Goal: Check status: Check status

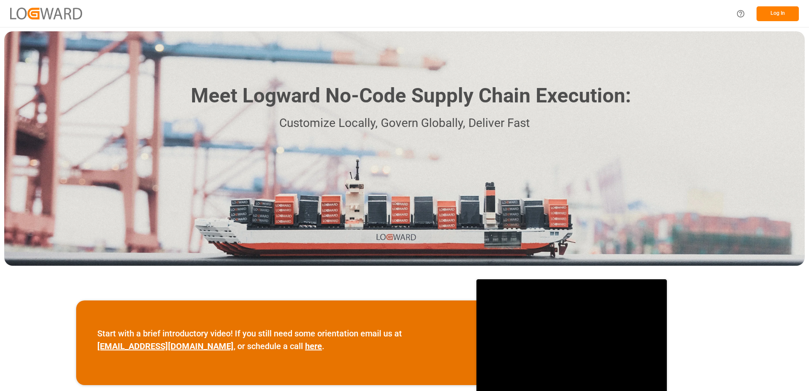
click at [764, 18] on button "Log In" at bounding box center [778, 13] width 42 height 15
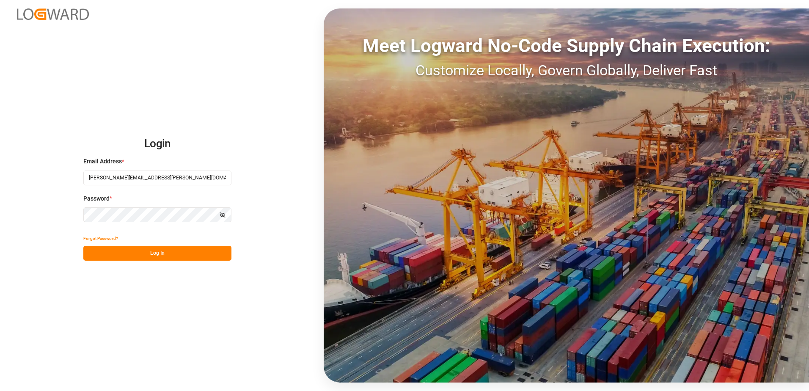
click at [187, 252] on button "Log In" at bounding box center [157, 253] width 148 height 15
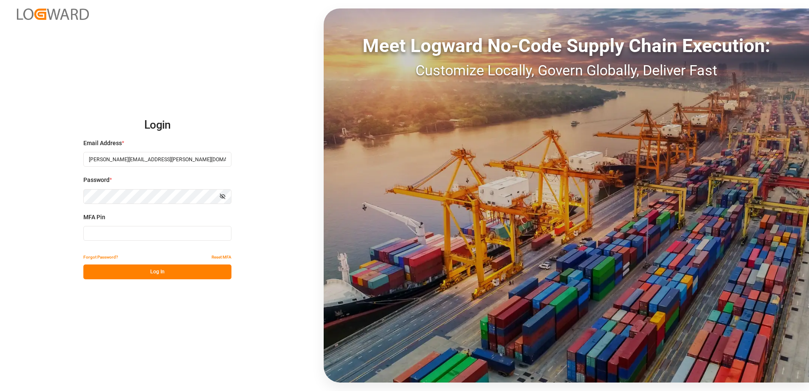
click at [170, 231] on input at bounding box center [157, 233] width 148 height 15
click at [162, 234] on input at bounding box center [157, 233] width 148 height 15
type input "945778"
click at [158, 274] on button "Log In" at bounding box center [157, 271] width 148 height 15
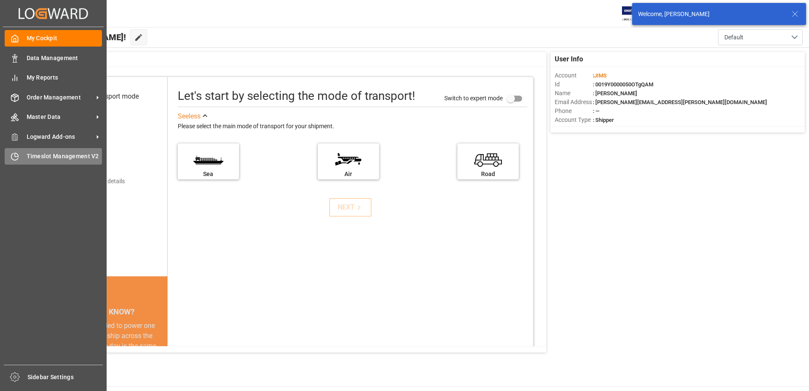
click at [20, 159] on div "Timeslot Management V2 Timeslot Management V2" at bounding box center [53, 156] width 97 height 17
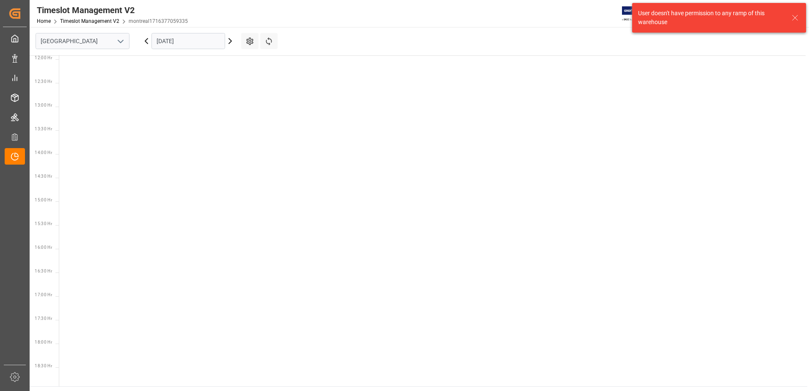
scroll to position [628, 0]
click at [120, 42] on icon "open menu" at bounding box center [121, 41] width 10 height 10
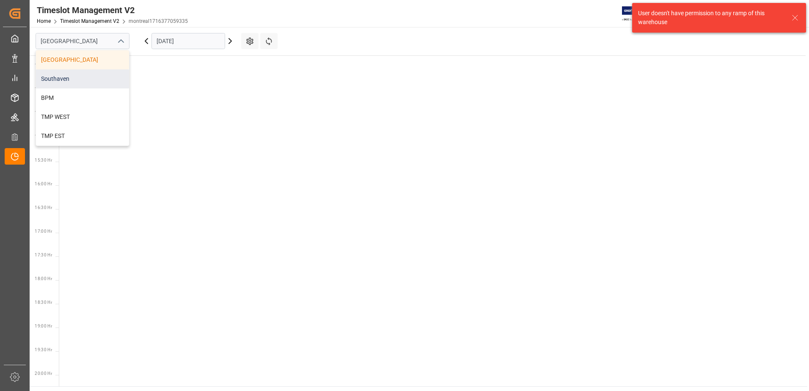
click at [74, 77] on div "Southaven" at bounding box center [82, 78] width 93 height 19
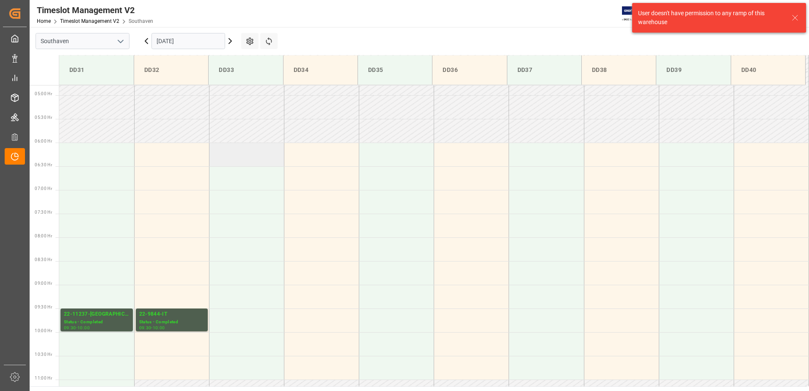
scroll to position [235, 0]
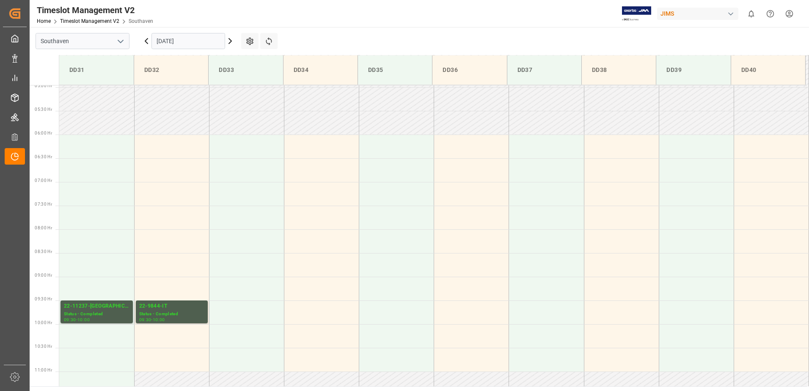
click at [221, 40] on input "[DATE]" at bounding box center [188, 41] width 74 height 16
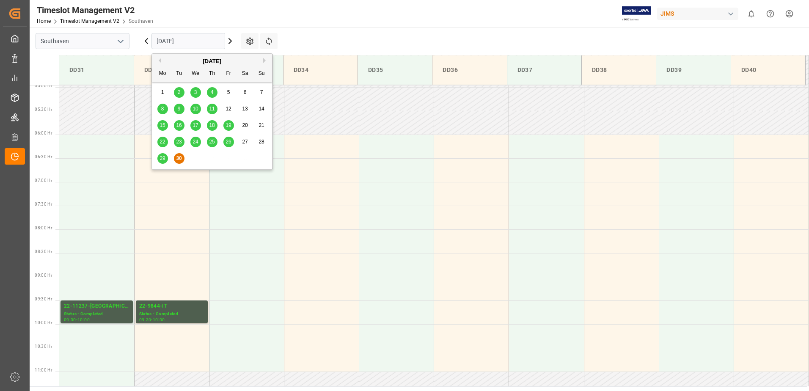
click at [264, 60] on button "Next Month" at bounding box center [265, 60] width 5 height 5
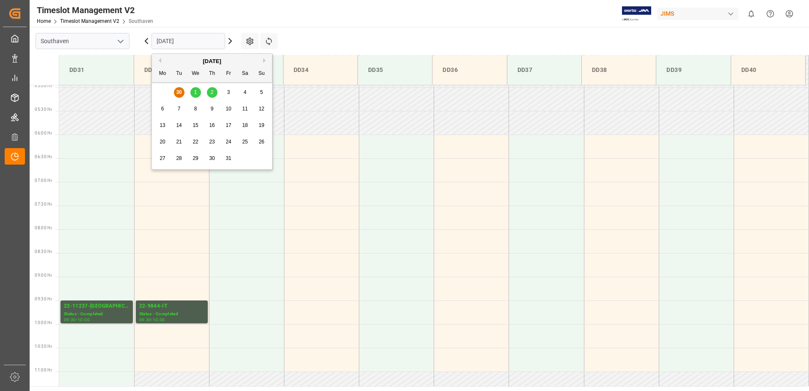
click at [195, 94] on span "1" at bounding box center [195, 92] width 3 height 6
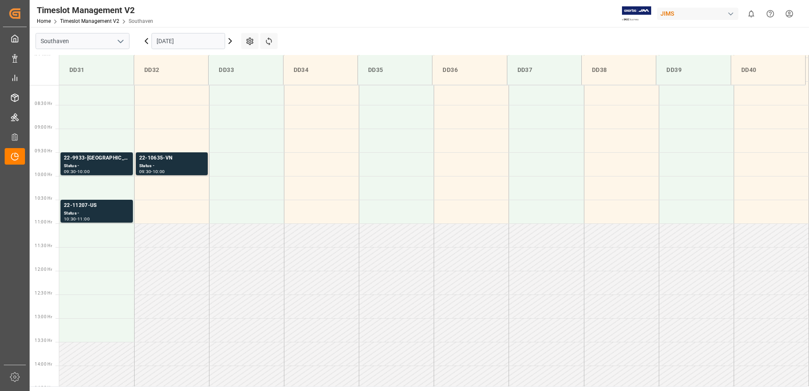
scroll to position [376, 0]
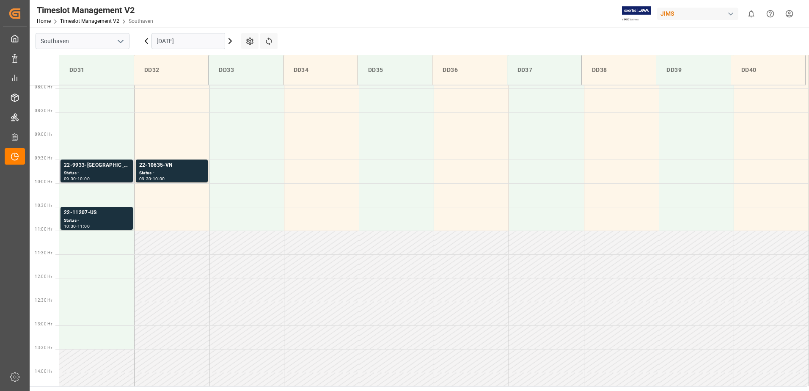
click at [101, 172] on div "Status -" at bounding box center [97, 173] width 66 height 7
click at [94, 223] on div "Status -" at bounding box center [97, 220] width 66 height 7
click at [159, 178] on div "10:00" at bounding box center [159, 179] width 12 height 4
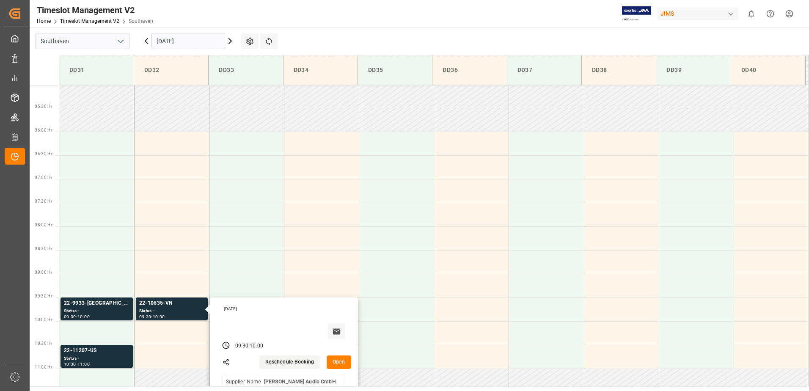
scroll to position [235, 0]
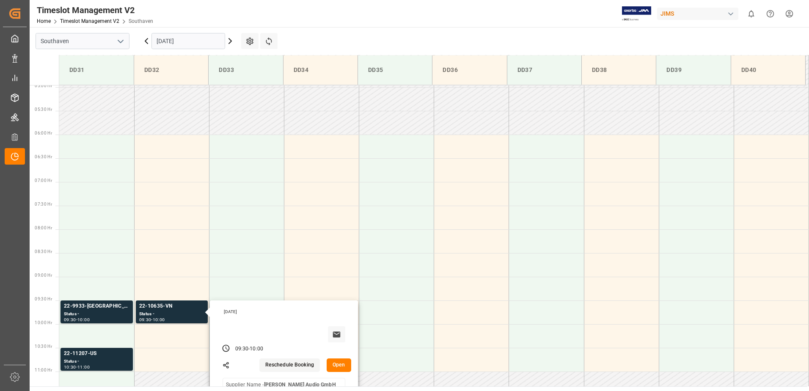
click at [119, 41] on polyline "open menu" at bounding box center [120, 41] width 5 height 3
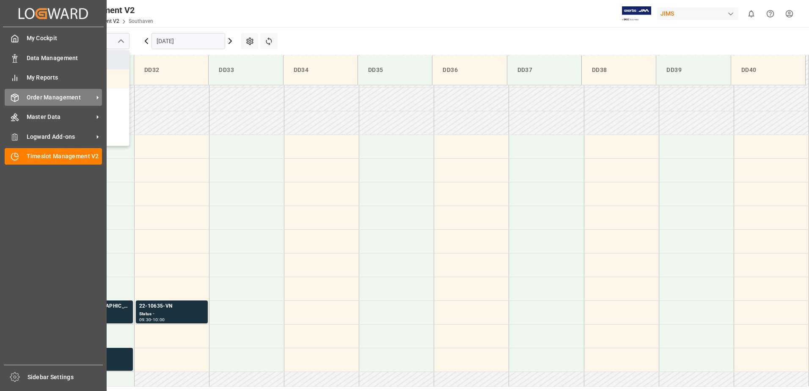
click at [55, 104] on div "Order Management Order Management" at bounding box center [53, 97] width 97 height 17
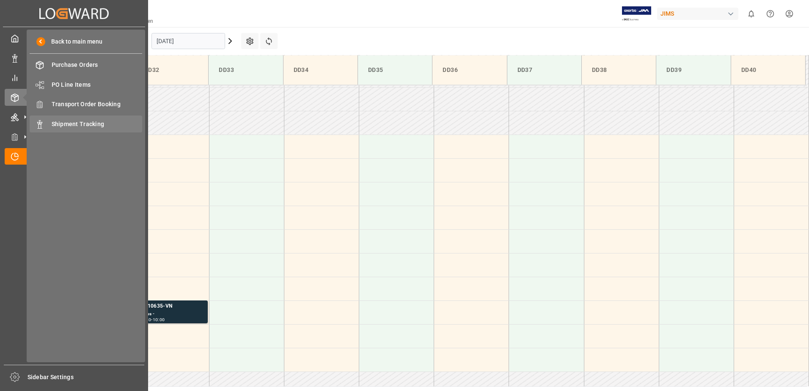
click at [73, 121] on span "Shipment Tracking" at bounding box center [97, 124] width 91 height 9
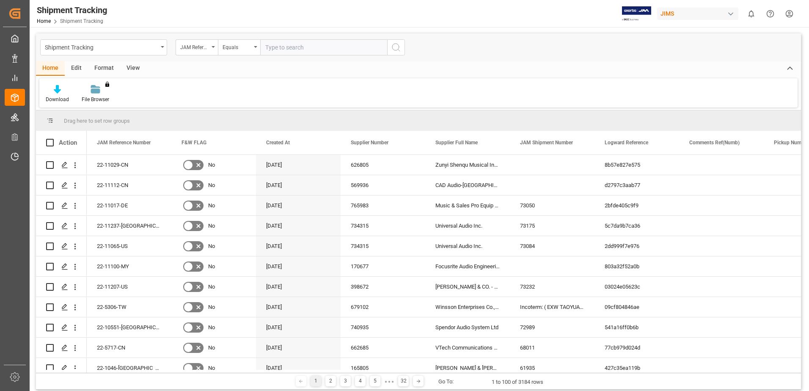
paste input "22-11153-[GEOGRAPHIC_DATA]"
type input "22-11153-[GEOGRAPHIC_DATA]"
click at [396, 49] on icon "search button" at bounding box center [396, 47] width 10 height 10
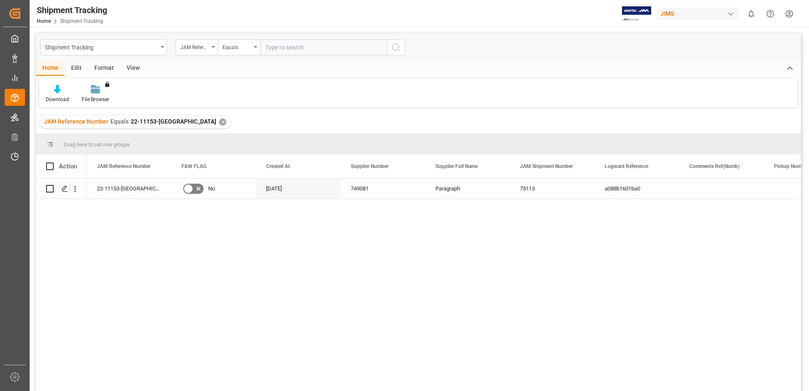
click at [124, 66] on div "View" at bounding box center [133, 68] width 26 height 14
click at [59, 95] on div "Default" at bounding box center [53, 94] width 29 height 19
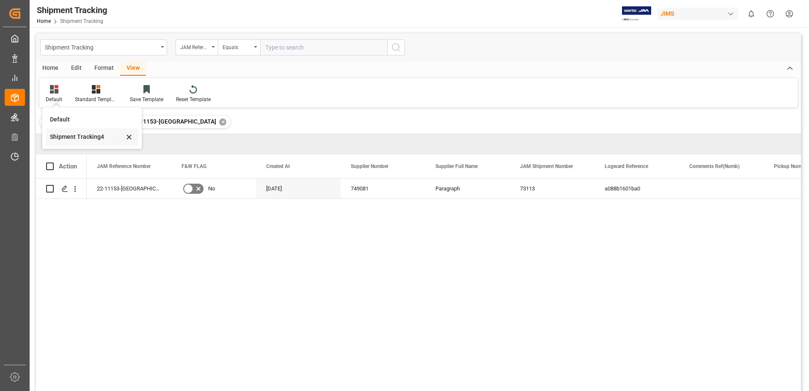
click at [85, 138] on div "Shipment Tracking4" at bounding box center [87, 136] width 74 height 9
